Goal: Information Seeking & Learning: Learn about a topic

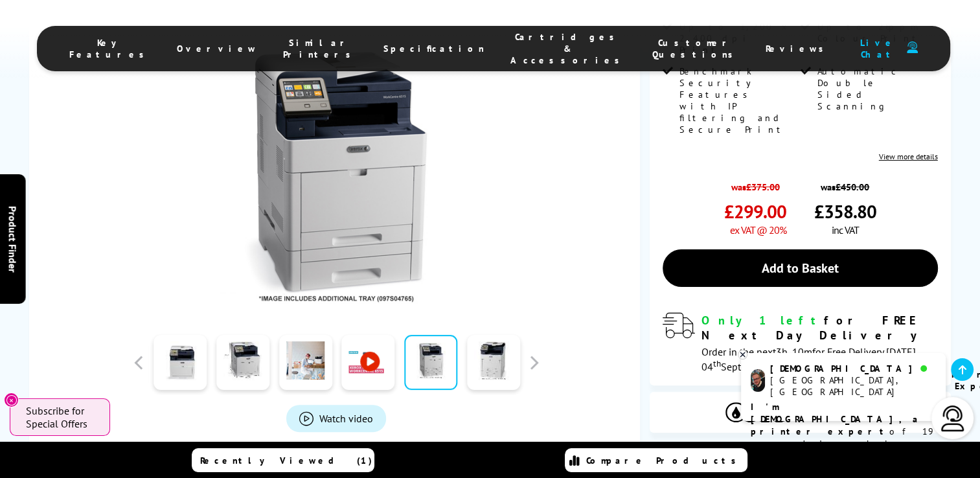
scroll to position [324, 0]
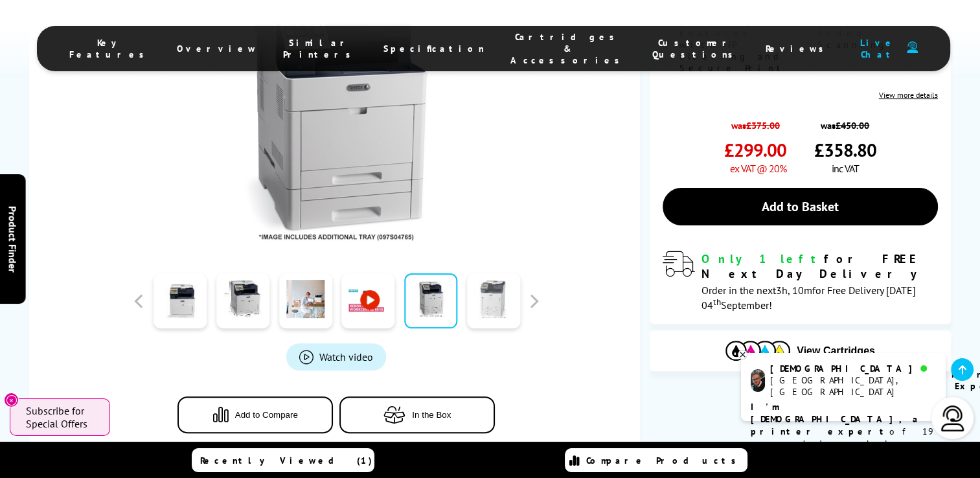
click at [489, 294] on link at bounding box center [493, 300] width 53 height 55
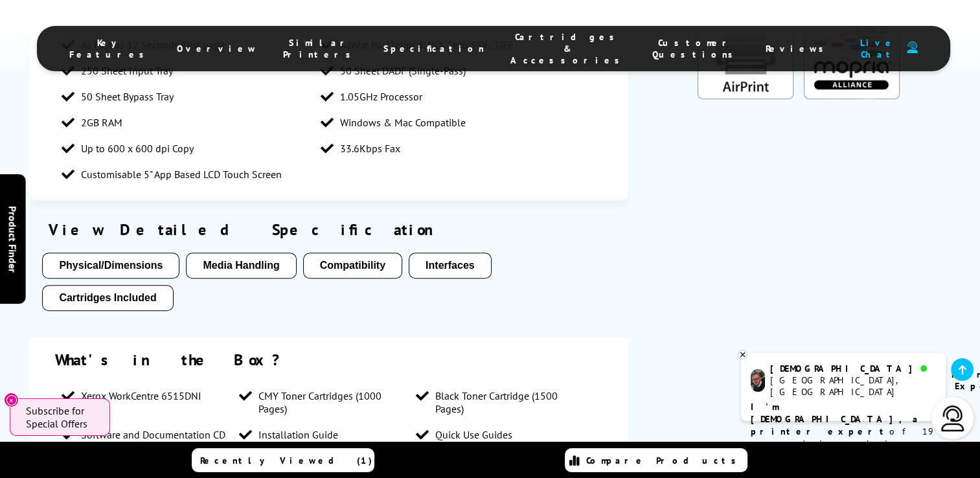
scroll to position [971, 0]
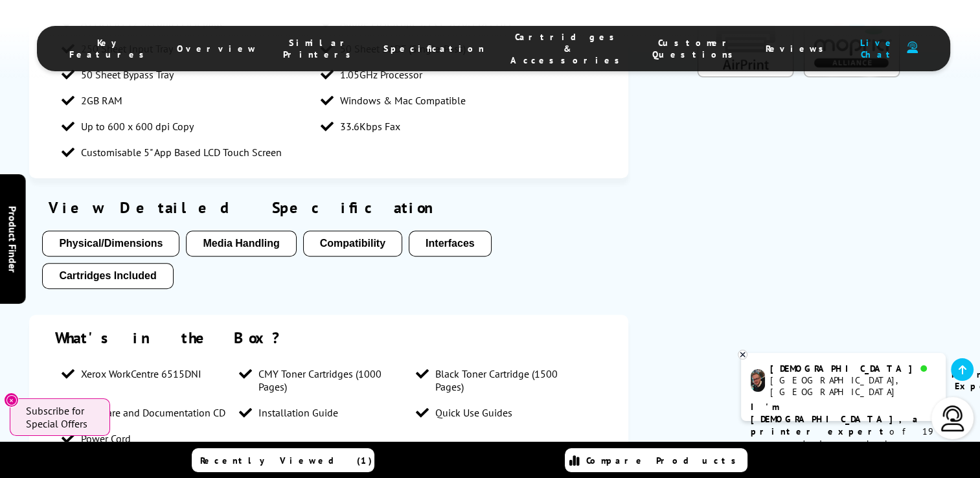
click at [139, 246] on button "Physical/Dimensions" at bounding box center [110, 243] width 137 height 26
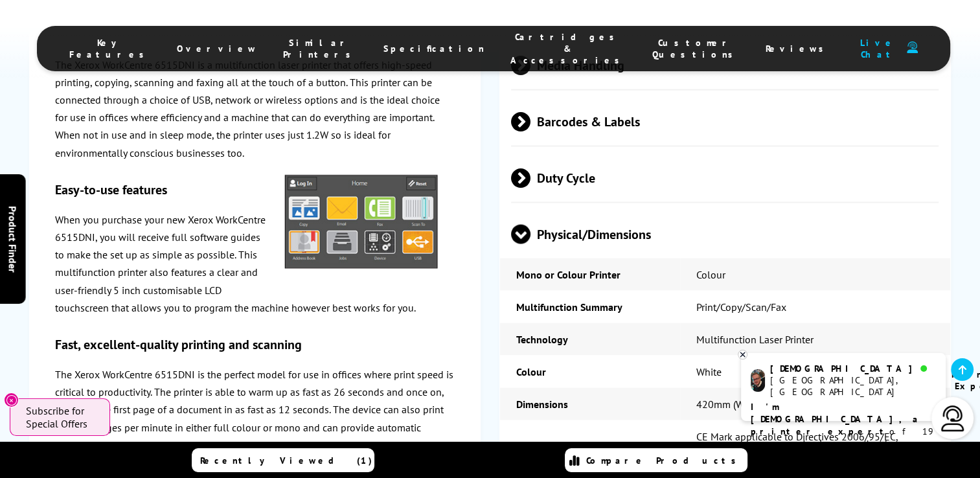
scroll to position [2562, 0]
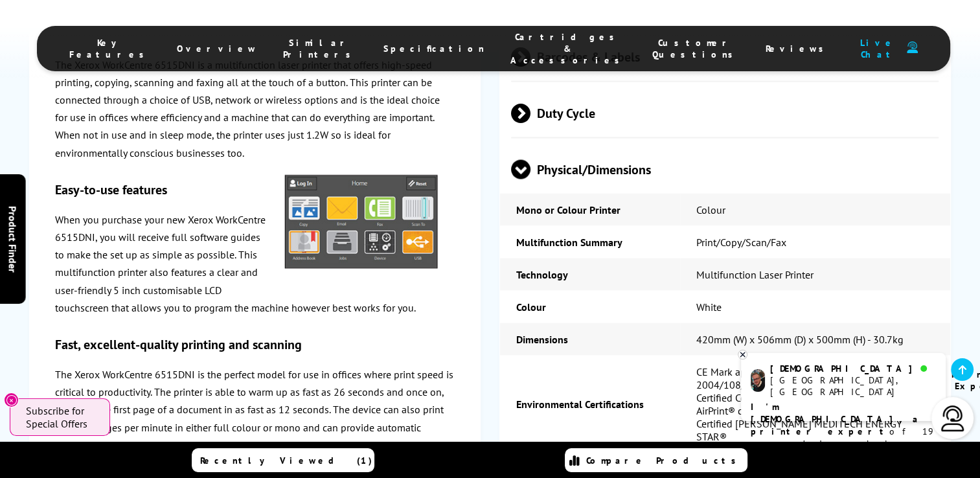
click at [627, 188] on span "Physical/Dimensions" at bounding box center [724, 169] width 427 height 49
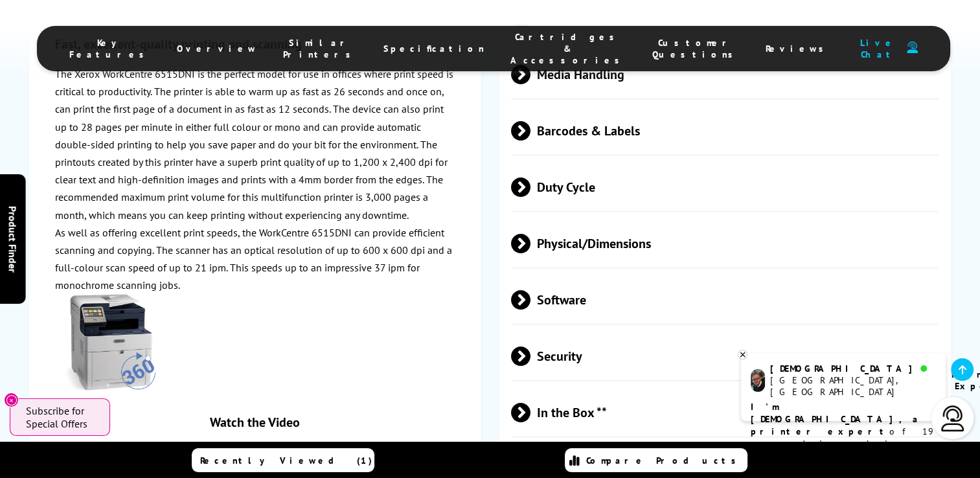
scroll to position [2432, 0]
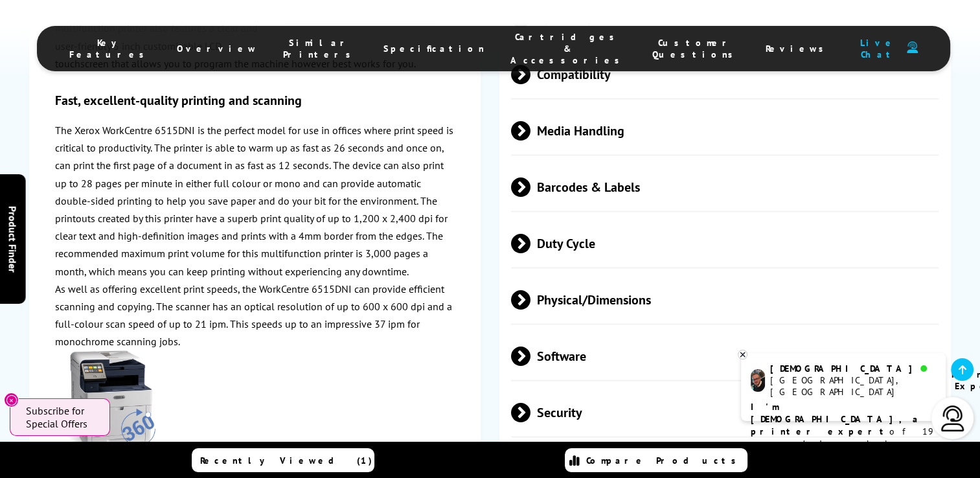
click at [617, 317] on span "Physical/Dimensions" at bounding box center [724, 299] width 427 height 49
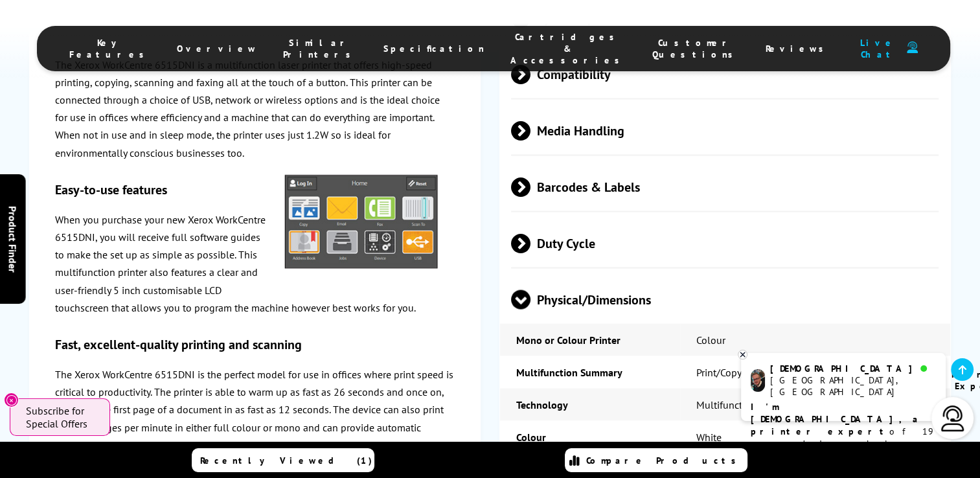
click at [617, 317] on span "Physical/Dimensions" at bounding box center [724, 299] width 427 height 49
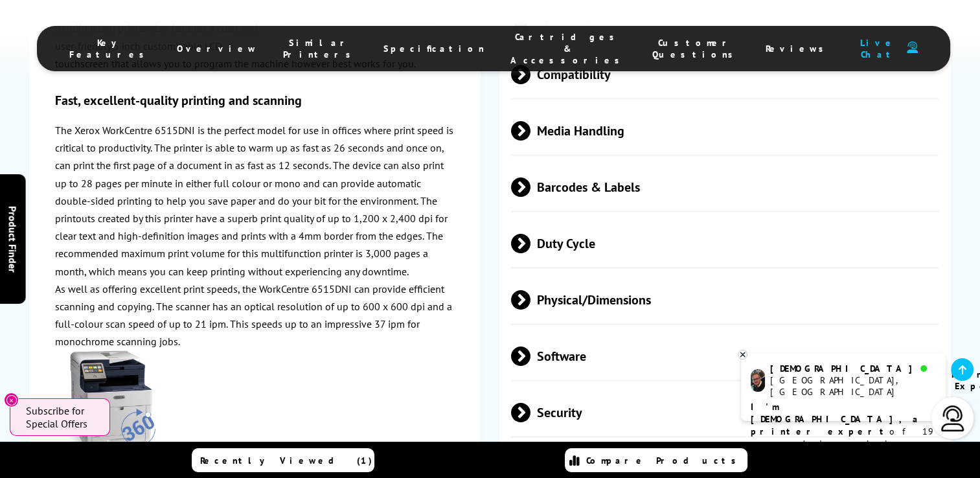
click at [617, 317] on span "Physical/Dimensions" at bounding box center [724, 299] width 427 height 49
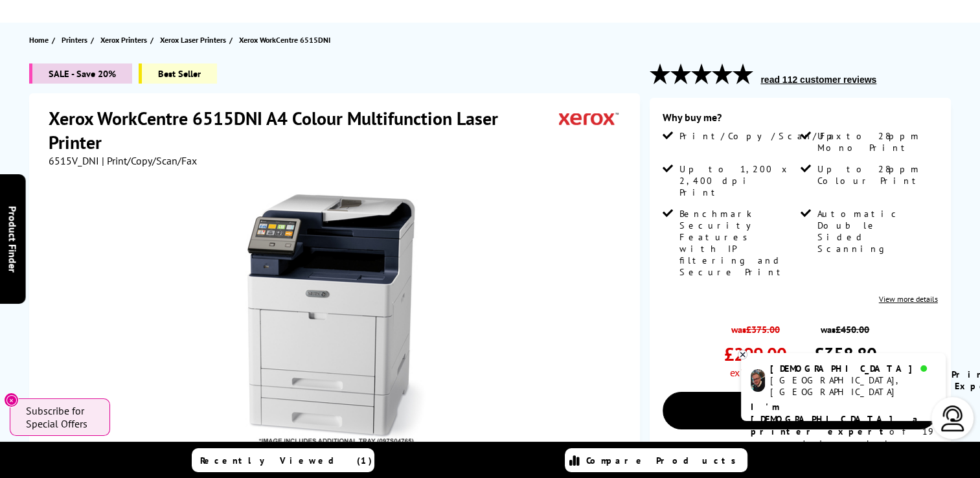
scroll to position [0, 0]
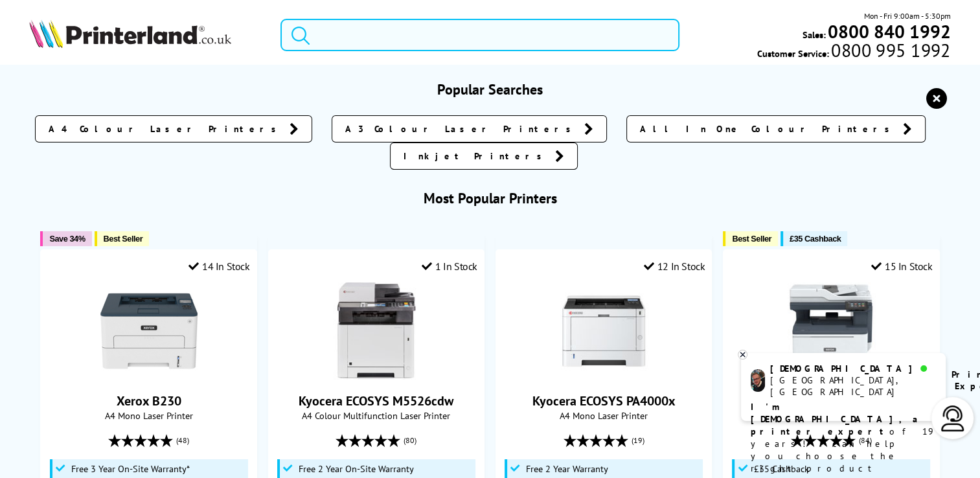
click at [330, 36] on input "search" at bounding box center [479, 35] width 399 height 32
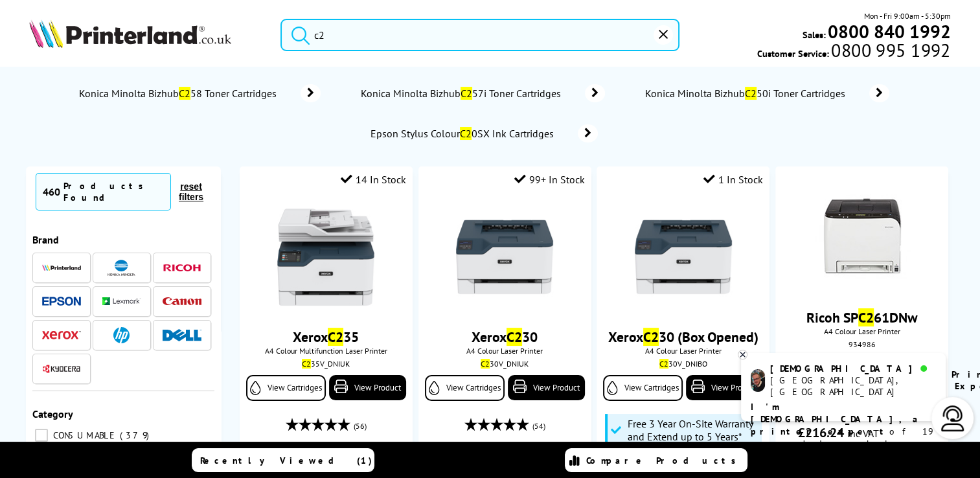
type input "c"
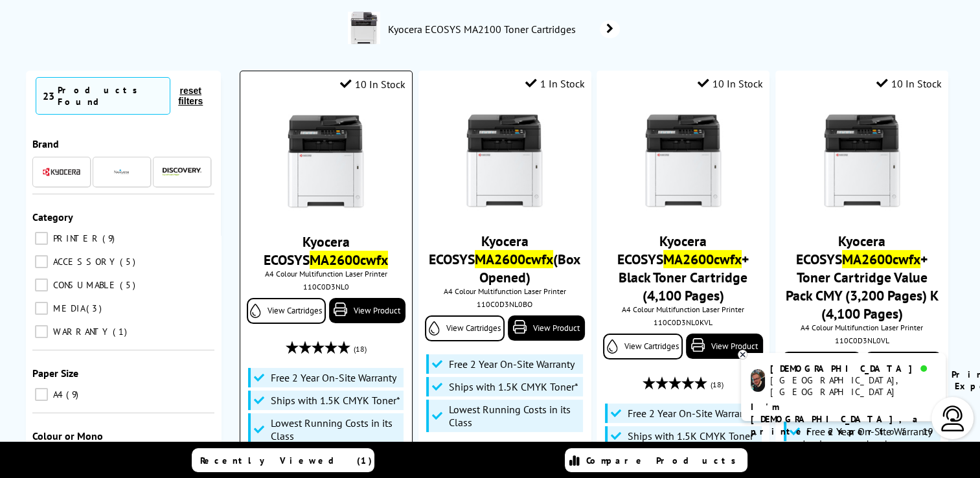
scroll to position [194, 0]
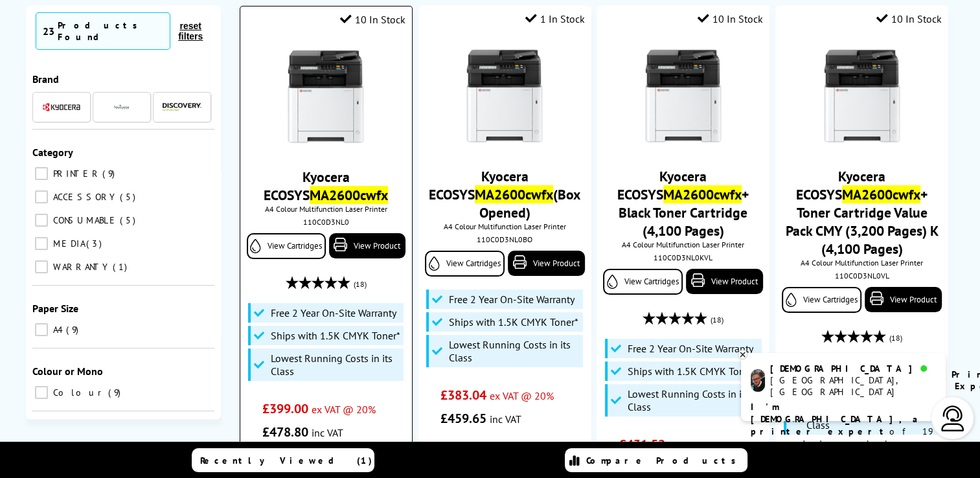
type input "ma2600cwfx"
click at [327, 102] on img at bounding box center [325, 97] width 97 height 97
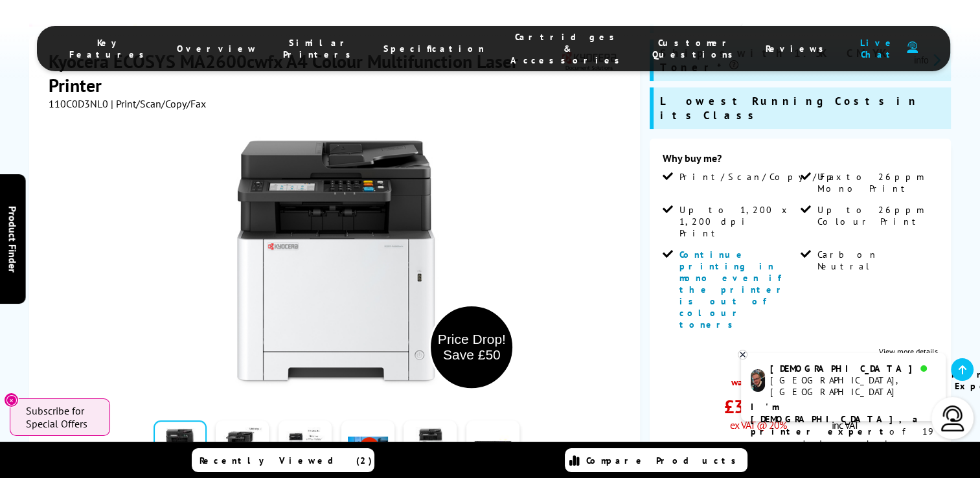
scroll to position [259, 0]
click at [254, 421] on link at bounding box center [242, 448] width 53 height 55
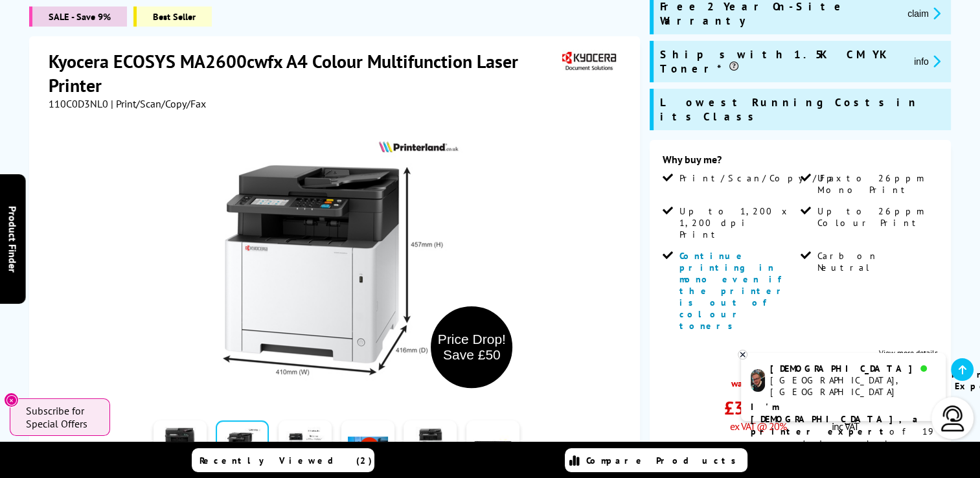
scroll to position [0, 0]
